Goal: Navigation & Orientation: Find specific page/section

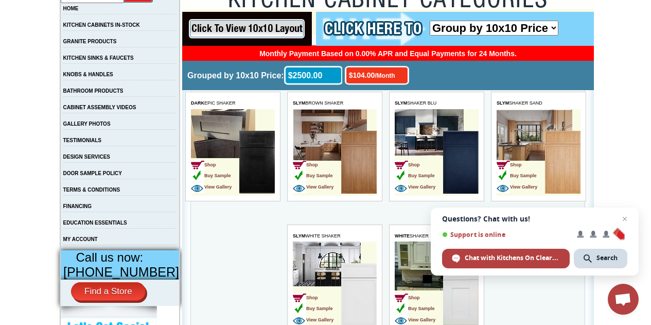
scroll to position [206, 0]
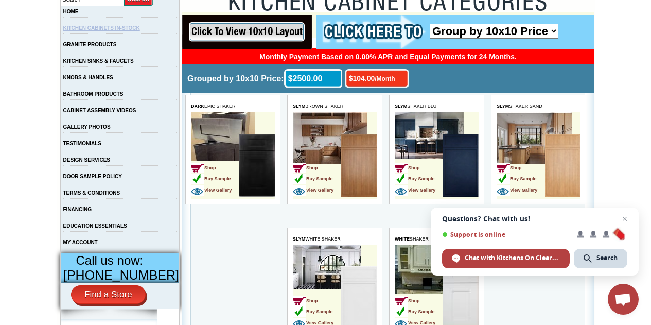
click at [131, 27] on link "KITCHEN CABINETS IN-STOCK" at bounding box center [101, 28] width 77 height 6
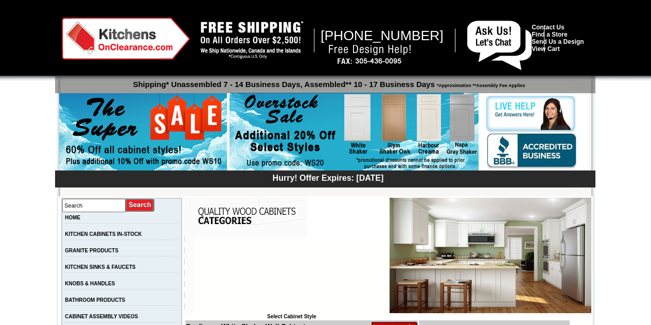
drag, startPoint x: 0, startPoint y: 0, endPoint x: 131, endPoint y: 27, distance: 133.5
click at [131, 27] on img at bounding box center [126, 38] width 129 height 42
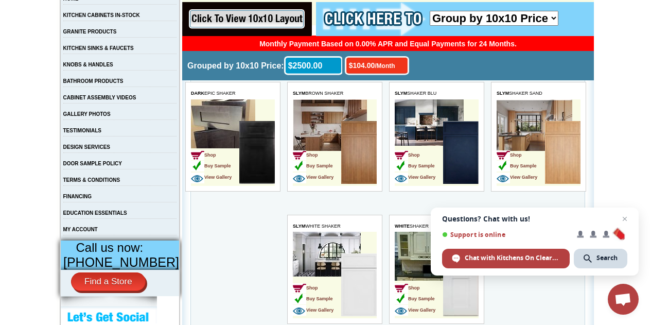
scroll to position [225, 0]
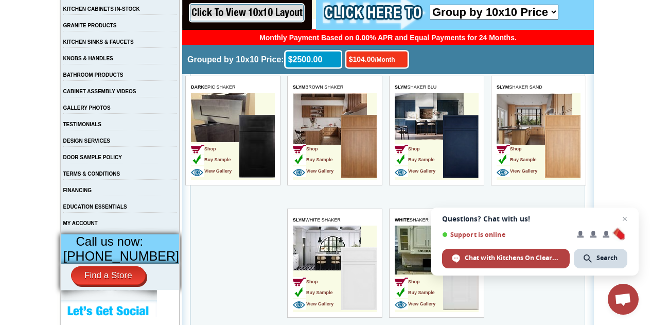
click at [356, 152] on img at bounding box center [359, 146] width 36 height 63
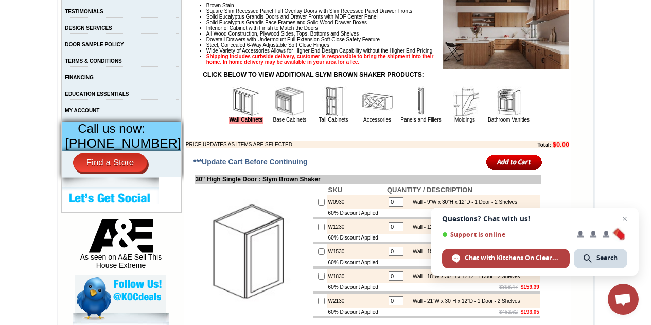
click at [279, 117] on img at bounding box center [289, 101] width 31 height 31
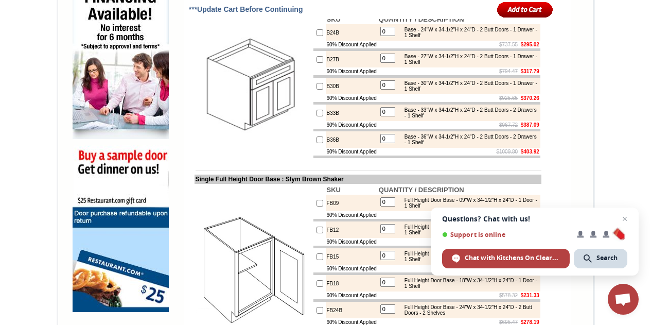
scroll to position [666, 0]
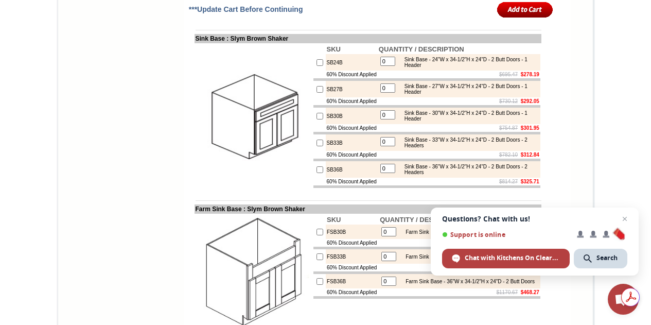
scroll to position [0, 0]
click at [625, 218] on span "Close chat" at bounding box center [624, 219] width 13 height 13
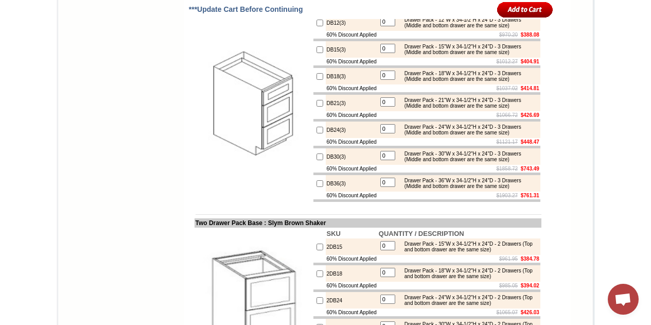
scroll to position [1659, 0]
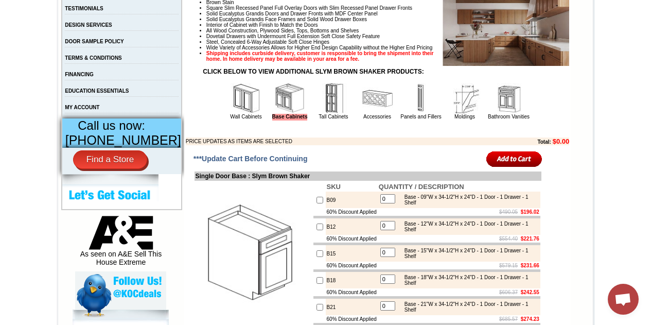
scroll to position [349, 0]
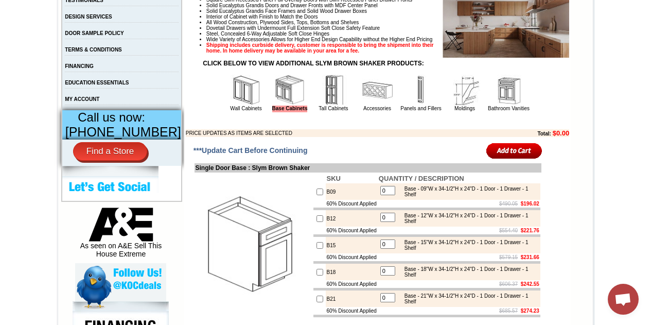
drag, startPoint x: 650, startPoint y: 49, endPoint x: 656, endPoint y: 92, distance: 42.5
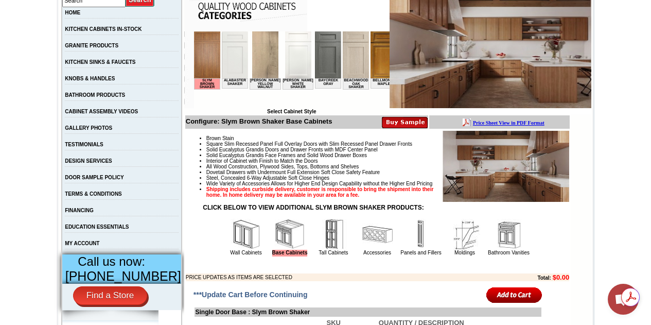
scroll to position [0, 0]
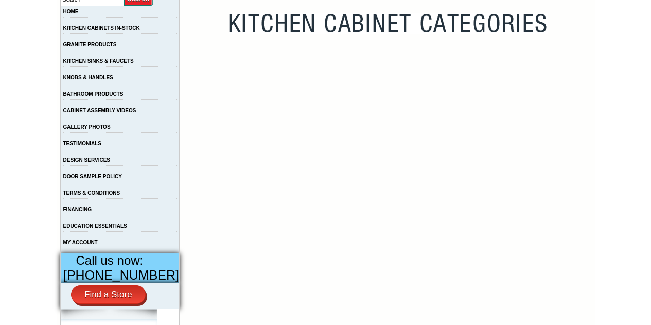
scroll to position [206, 0]
